Goal: Task Accomplishment & Management: Manage account settings

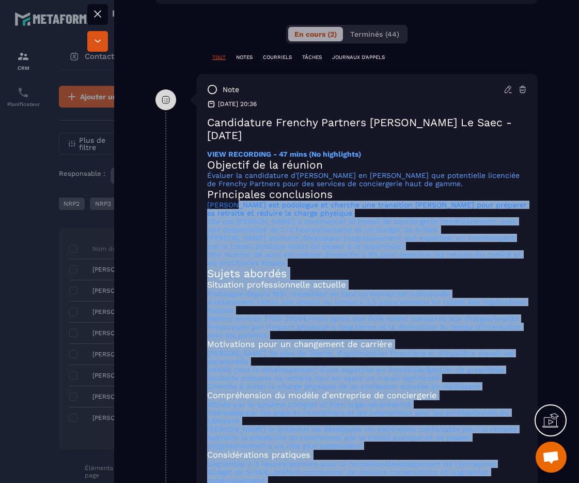
scroll to position [580, 0]
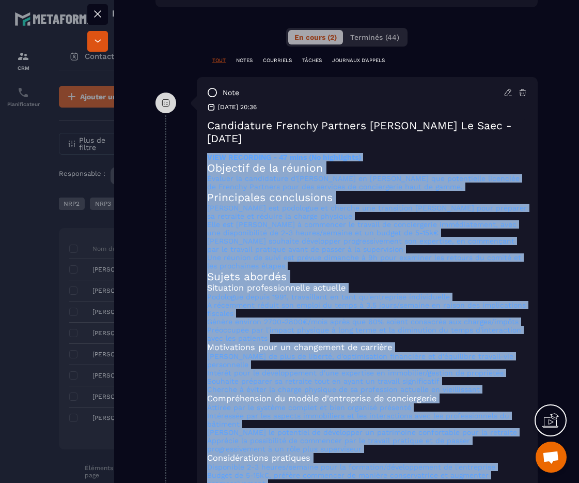
drag, startPoint x: 275, startPoint y: 341, endPoint x: 196, endPoint y: 178, distance: 181.2
click at [197, 178] on div "note [DATE] 20:36 Candidature Frenchy Partners [PERSON_NAME] Le Saec - [DATE] V…" at bounding box center [367, 383] width 341 height 613
copy div "LORE IPSUMDOLO - 53 sita (Co adipiscing) Elitsedd ei te incidid Utlabor et dolo…"
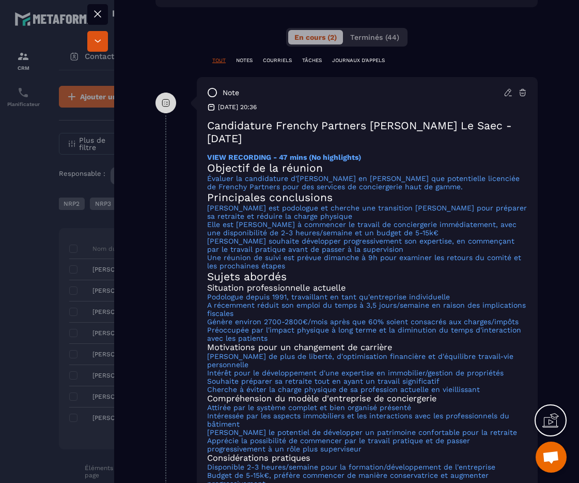
click at [161, 77] on div "TOUT NOTES COURRIELS TÂCHES JOURNAUX D'APPELS" at bounding box center [347, 67] width 382 height 20
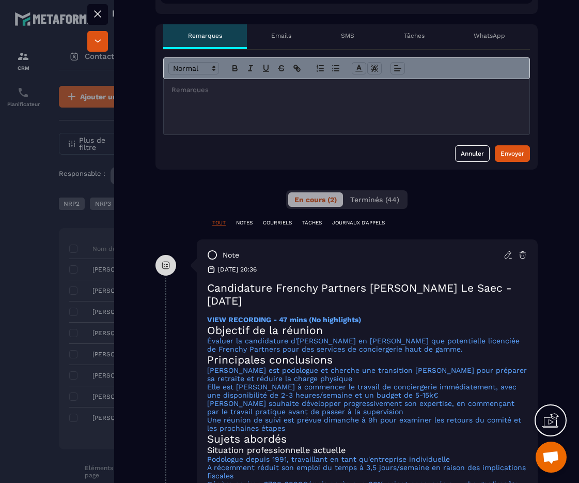
click at [289, 127] on div at bounding box center [347, 106] width 366 height 55
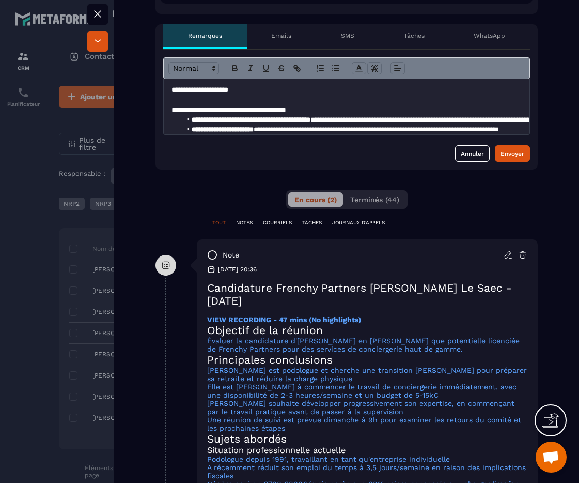
scroll to position [126, 0]
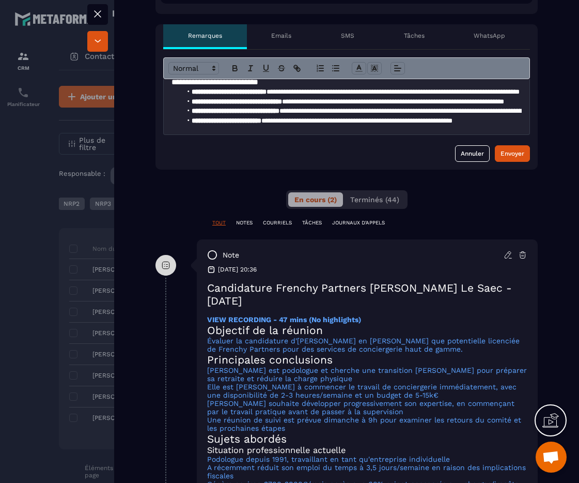
click at [514, 169] on div "**********" at bounding box center [347, 110] width 382 height 120
click at [513, 162] on button "Envoyer" at bounding box center [512, 153] width 35 height 17
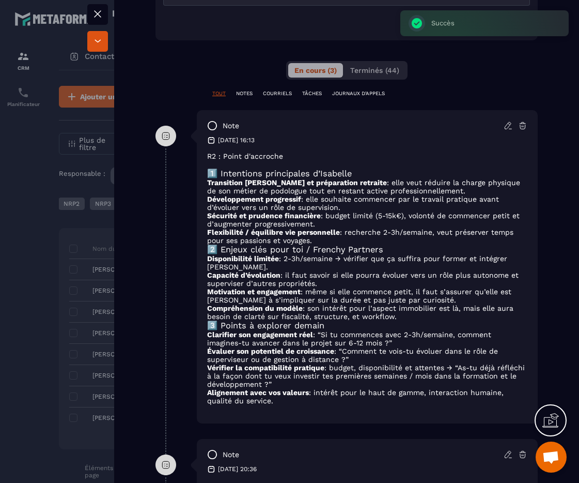
scroll to position [549, 0]
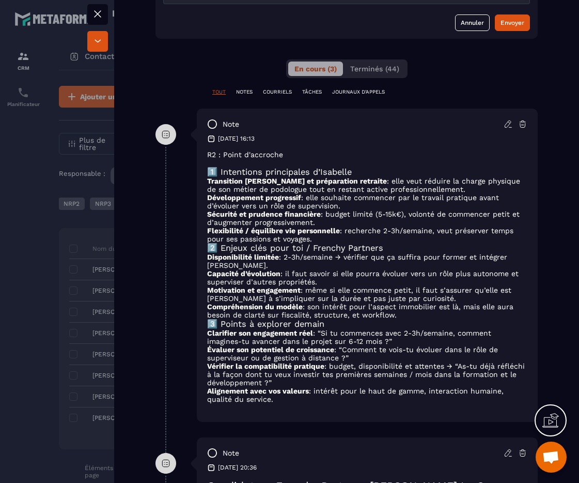
click at [504, 129] on icon at bounding box center [508, 123] width 9 height 9
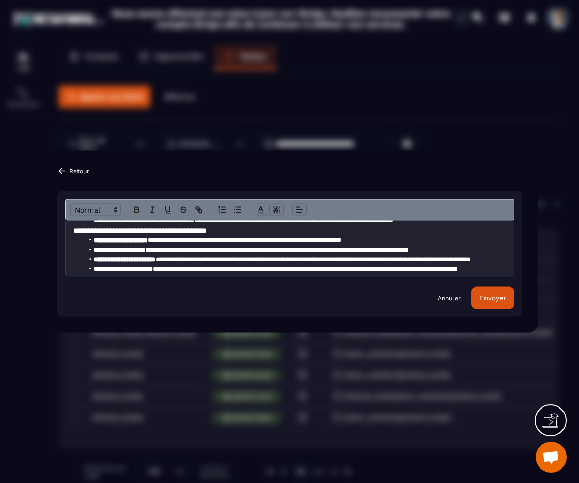
scroll to position [71, 0]
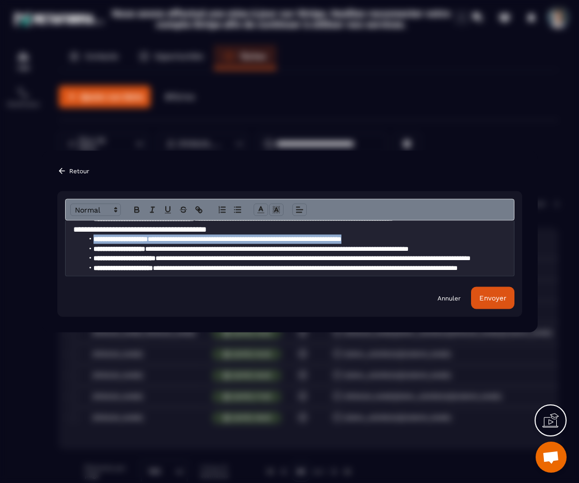
drag, startPoint x: 403, startPoint y: 239, endPoint x: 81, endPoint y: 238, distance: 322.5
click at [81, 238] on ul "**********" at bounding box center [289, 254] width 433 height 38
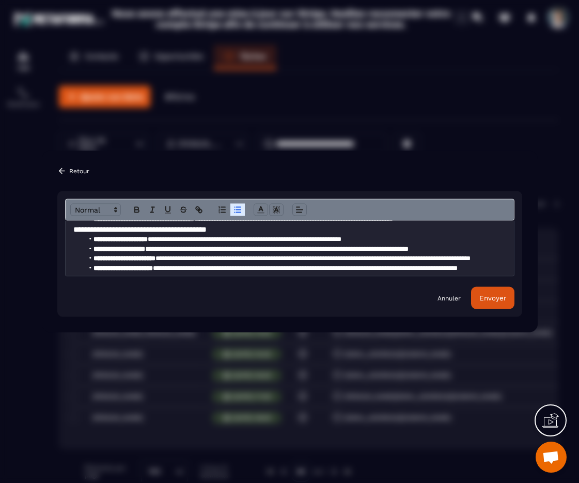
click at [447, 302] on div "Annuler Envoyer" at bounding box center [290, 298] width 450 height 22
click at [445, 292] on div "Annuler Envoyer" at bounding box center [290, 298] width 450 height 22
click at [453, 306] on div "Annuler Envoyer" at bounding box center [290, 298] width 450 height 22
click at [451, 299] on link "Annuler" at bounding box center [449, 298] width 23 height 8
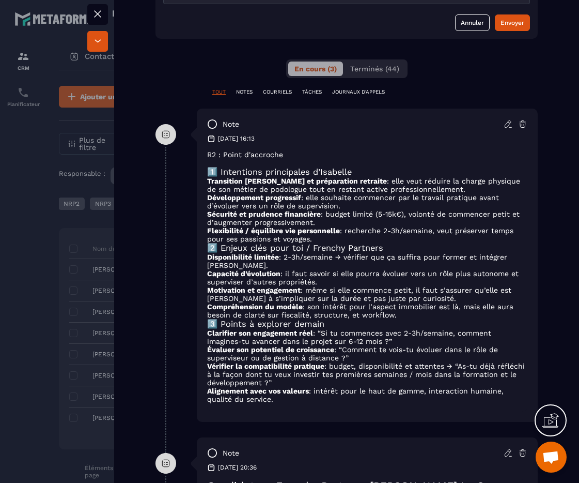
click at [518, 129] on icon at bounding box center [522, 123] width 9 height 9
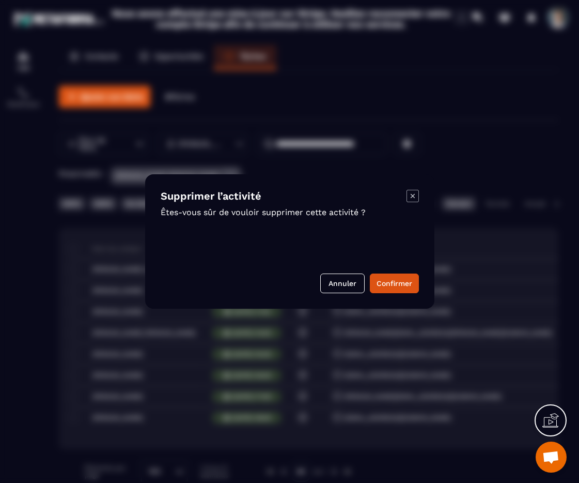
click at [407, 294] on div "Supprimer l’activité Êtes-vous sûr de vouloir supprimer cette activité ? Annule…" at bounding box center [289, 241] width 289 height 134
click at [401, 286] on button "Confirmer" at bounding box center [394, 283] width 49 height 20
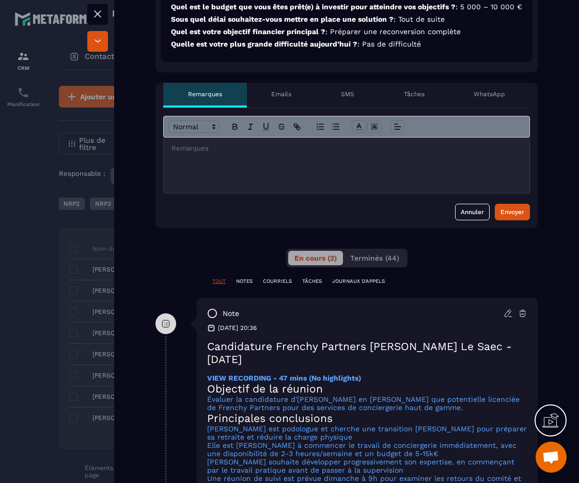
scroll to position [353, 0]
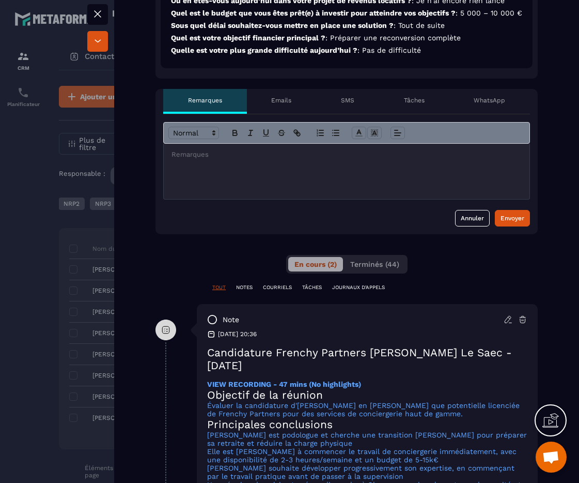
click at [276, 159] on p at bounding box center [343, 154] width 343 height 9
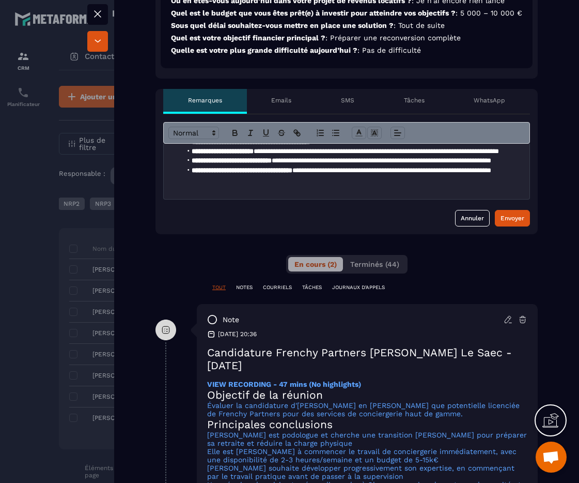
scroll to position [28, 0]
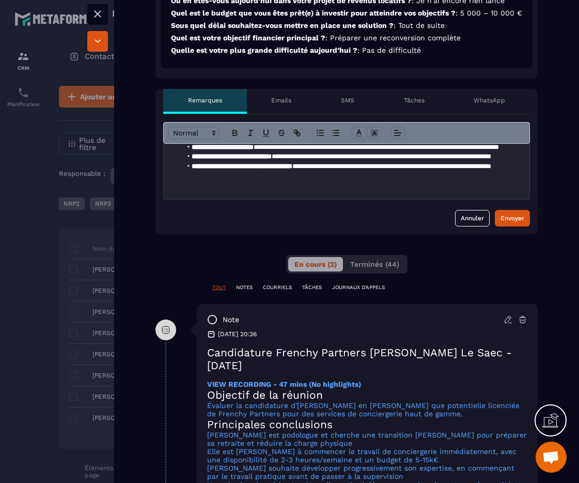
click at [284, 190] on p at bounding box center [343, 185] width 343 height 9
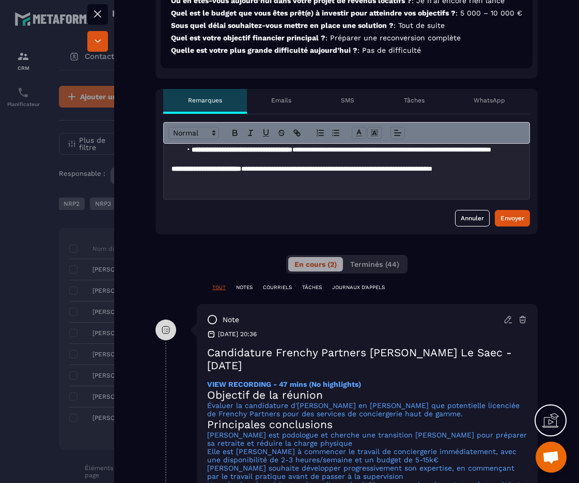
scroll to position [52, 0]
click at [379, 172] on p "**********" at bounding box center [339, 173] width 335 height 19
click at [377, 177] on p "**********" at bounding box center [339, 173] width 335 height 19
click at [501, 223] on div "Envoyer" at bounding box center [513, 218] width 24 height 10
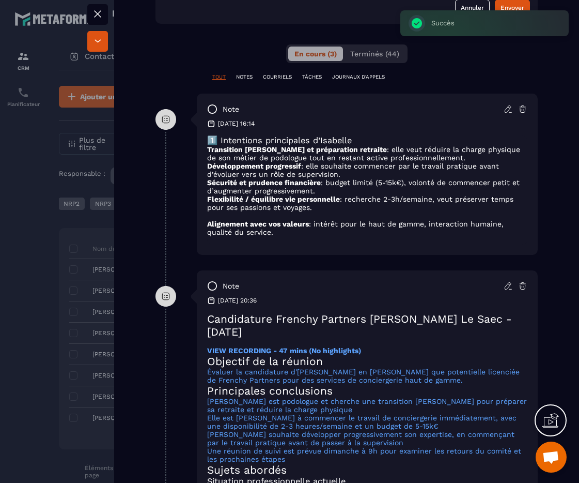
scroll to position [594, 0]
